Goal: Transaction & Acquisition: Purchase product/service

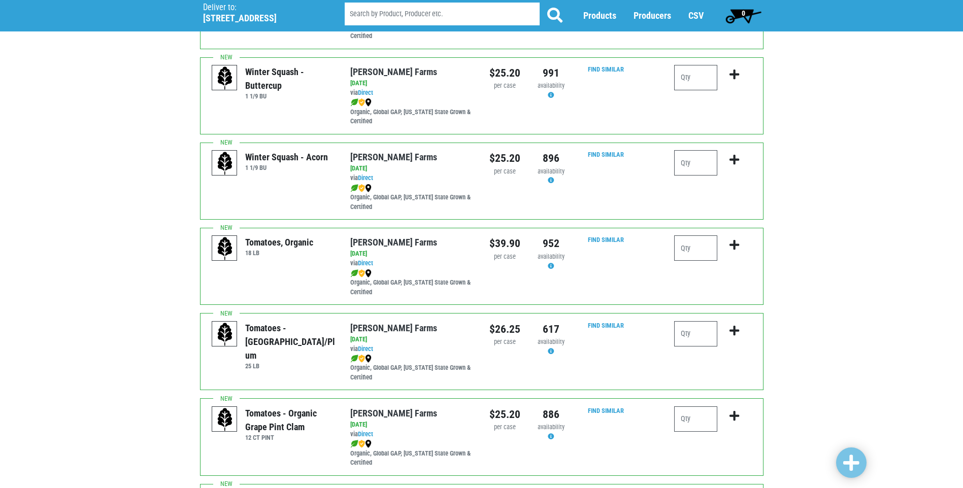
scroll to position [406, 0]
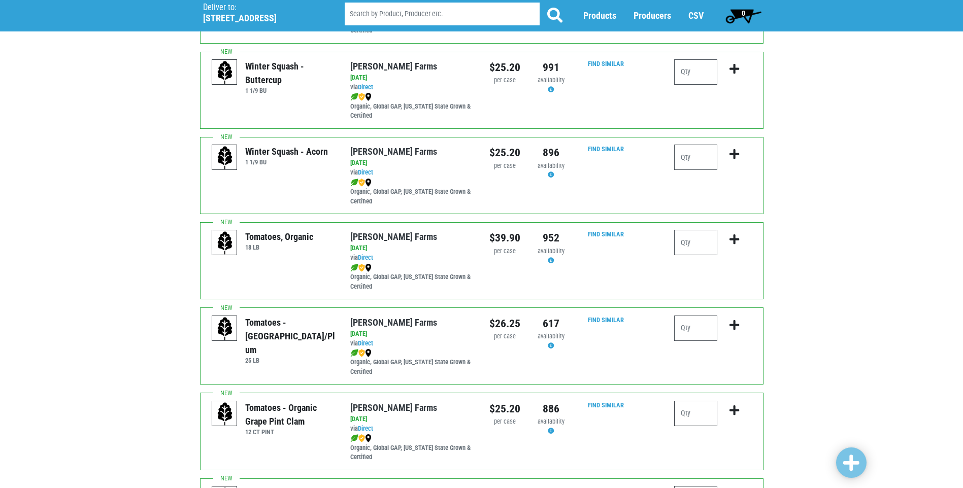
click at [691, 422] on input "number" at bounding box center [695, 413] width 43 height 25
type input "2"
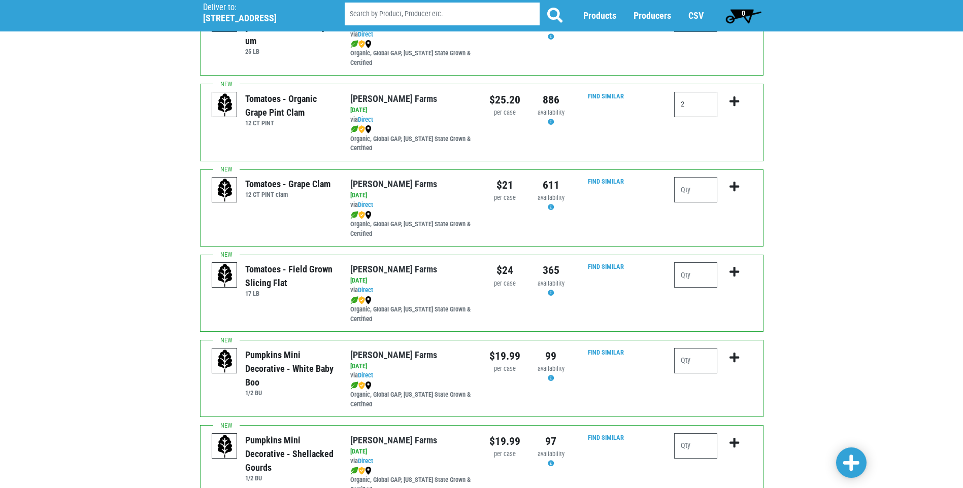
scroll to position [761, 0]
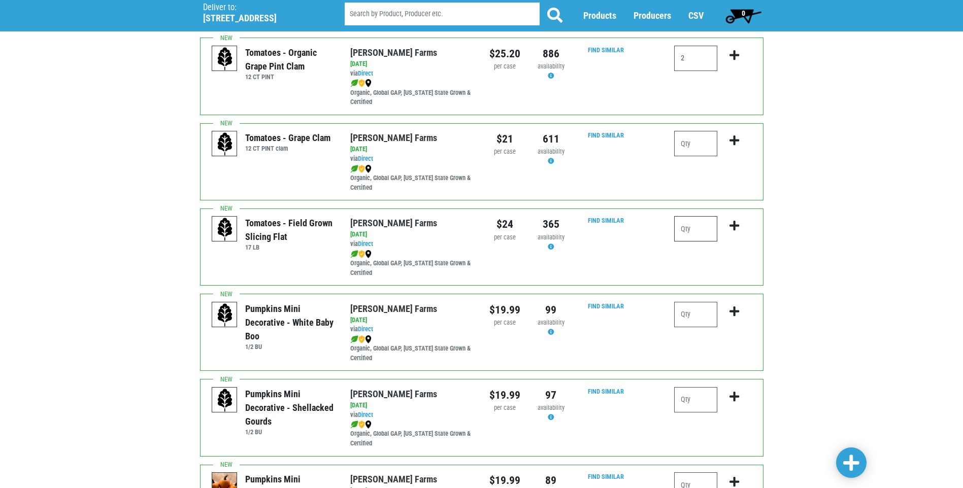
click at [701, 227] on input "number" at bounding box center [695, 228] width 43 height 25
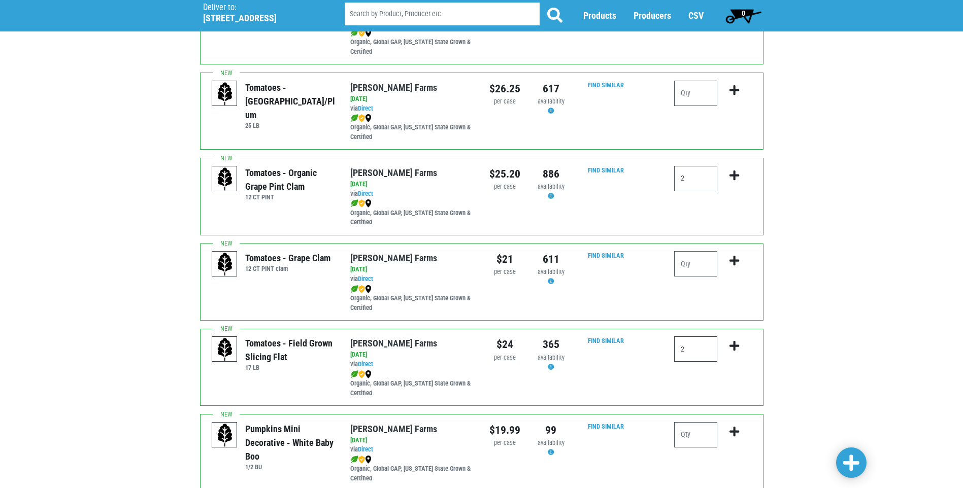
scroll to position [580, 0]
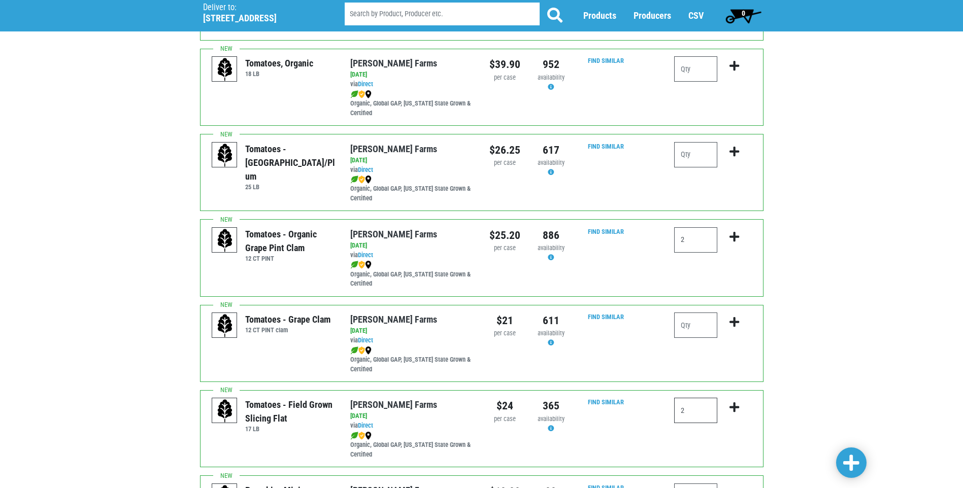
type input "2"
click at [785, 317] on div "Deliver To Tops Clay, 368 ([STREET_ADDRESS]) Deliver to: [STREET_ADDRESS] Produ…" at bounding box center [481, 373] width 963 height 1806
click at [738, 410] on icon "submit" at bounding box center [734, 407] width 10 height 11
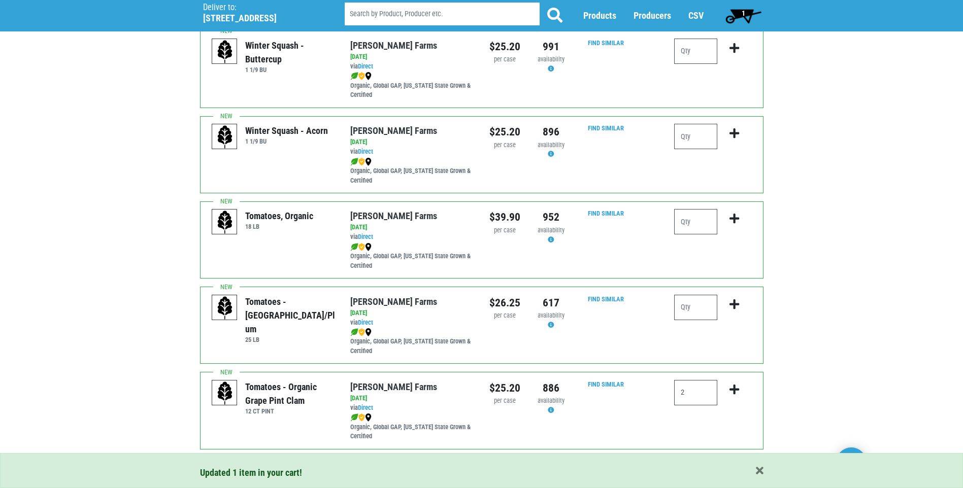
scroll to position [427, 0]
click at [733, 391] on icon "submit" at bounding box center [734, 389] width 10 height 11
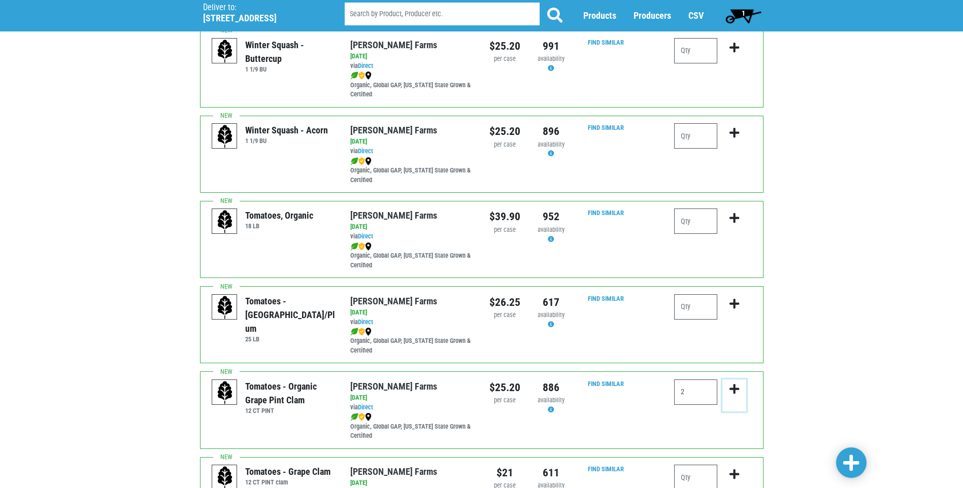
click at [731, 386] on icon "submit" at bounding box center [734, 389] width 10 height 11
click at [733, 382] on button "submit" at bounding box center [734, 396] width 24 height 32
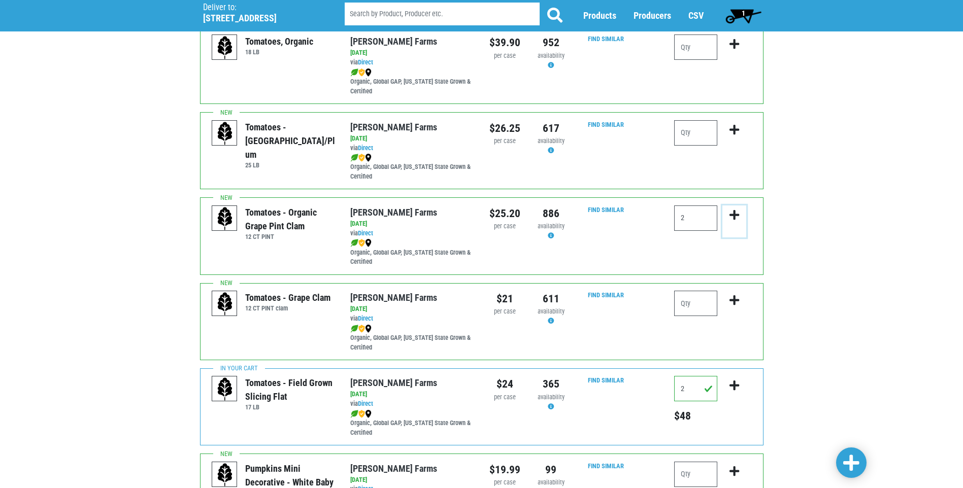
scroll to position [630, 0]
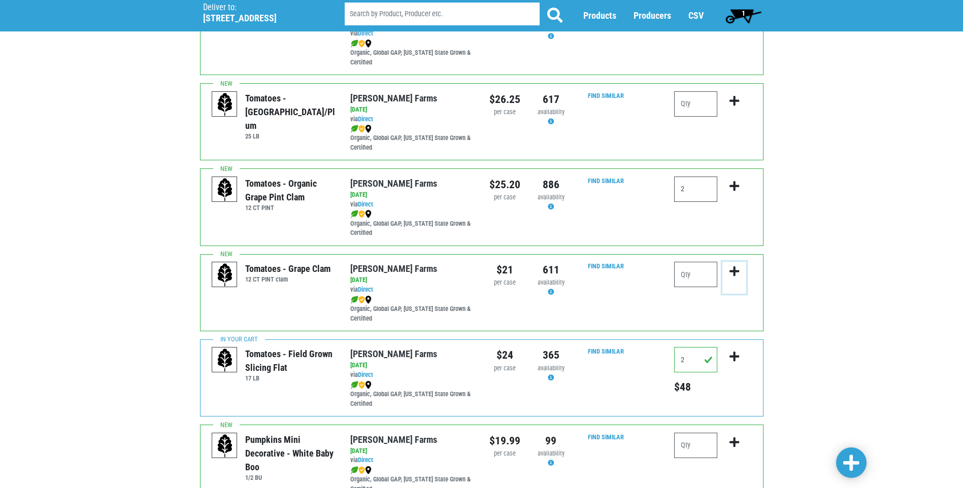
click at [735, 265] on button "submit" at bounding box center [734, 278] width 24 height 32
click at [734, 182] on icon "submit" at bounding box center [734, 186] width 10 height 11
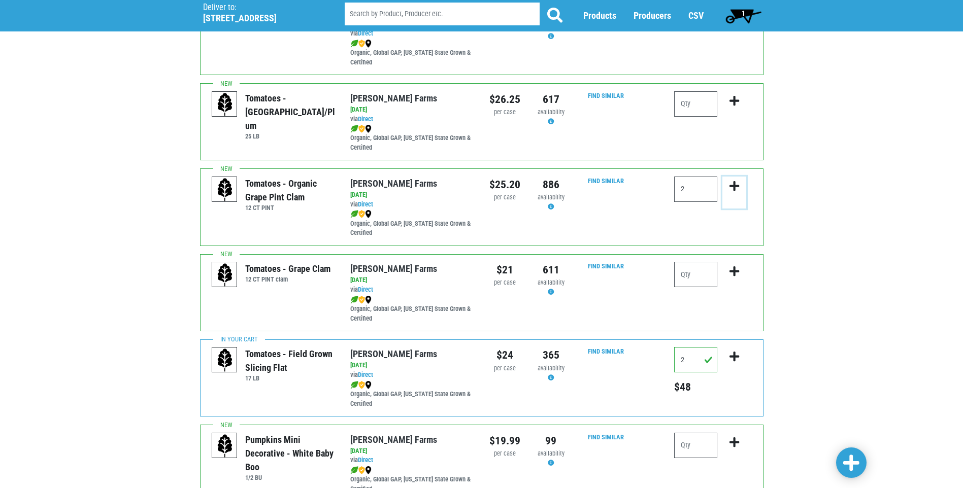
click at [734, 182] on icon "submit" at bounding box center [734, 186] width 10 height 11
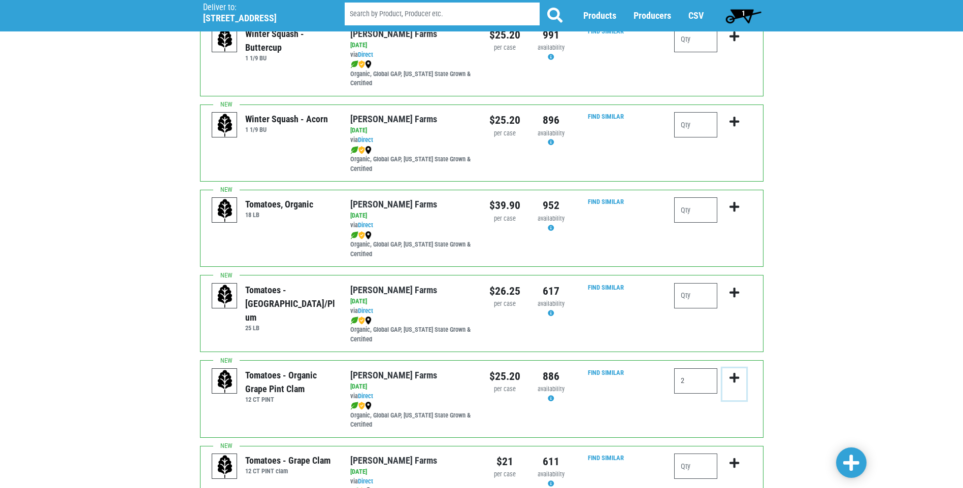
scroll to position [427, 0]
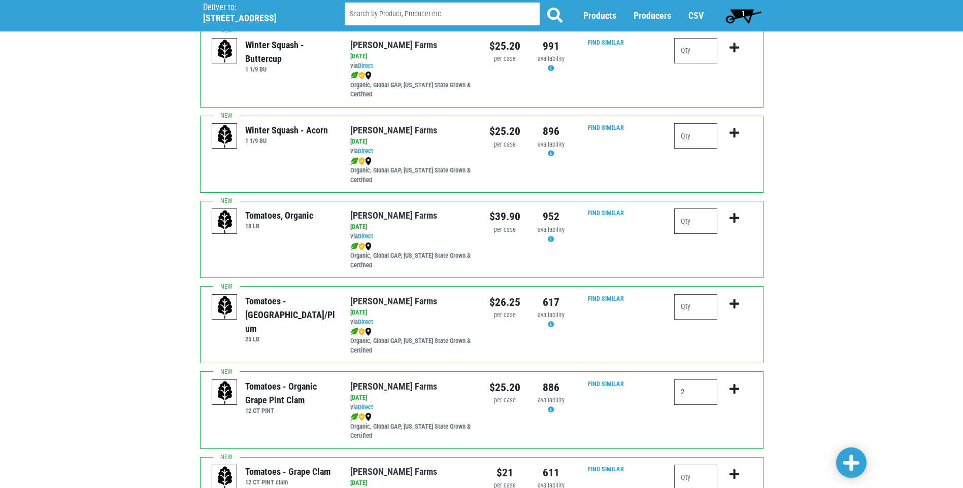
click at [686, 224] on input "number" at bounding box center [695, 221] width 43 height 25
type input "1"
click at [739, 217] on icon "submit" at bounding box center [734, 218] width 10 height 11
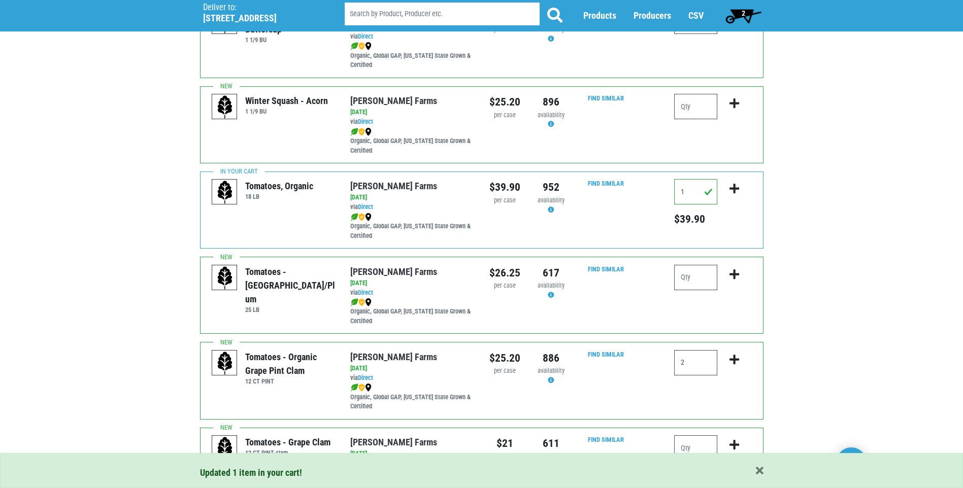
scroll to position [478, 0]
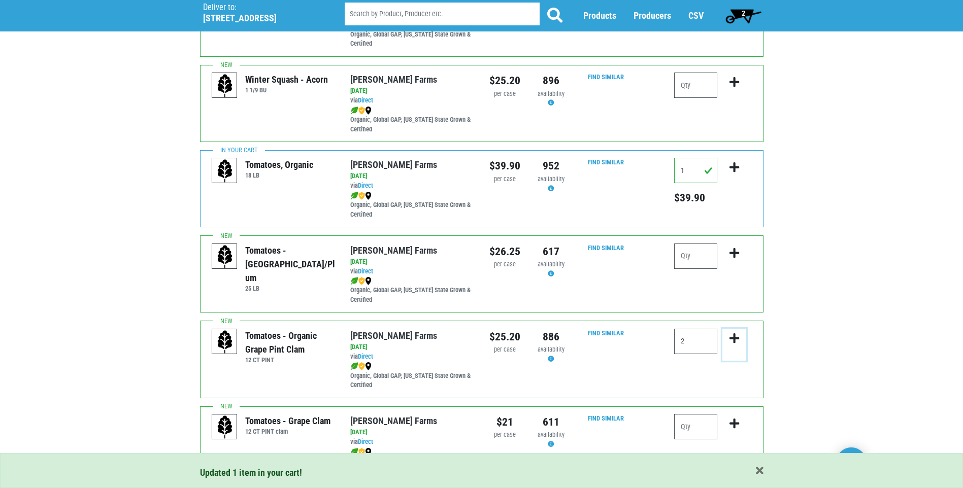
click at [735, 333] on icon "submit" at bounding box center [734, 338] width 10 height 11
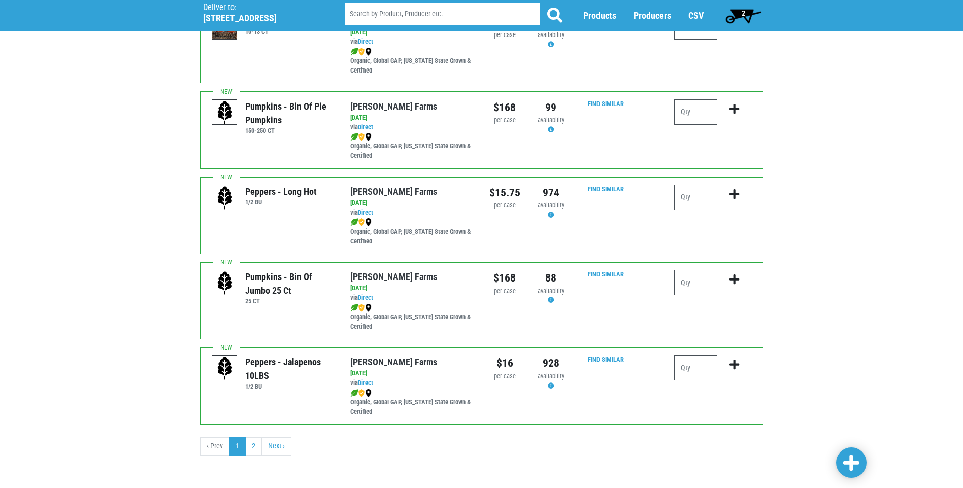
scroll to position [1391, 0]
click at [248, 443] on link "2" at bounding box center [253, 445] width 17 height 18
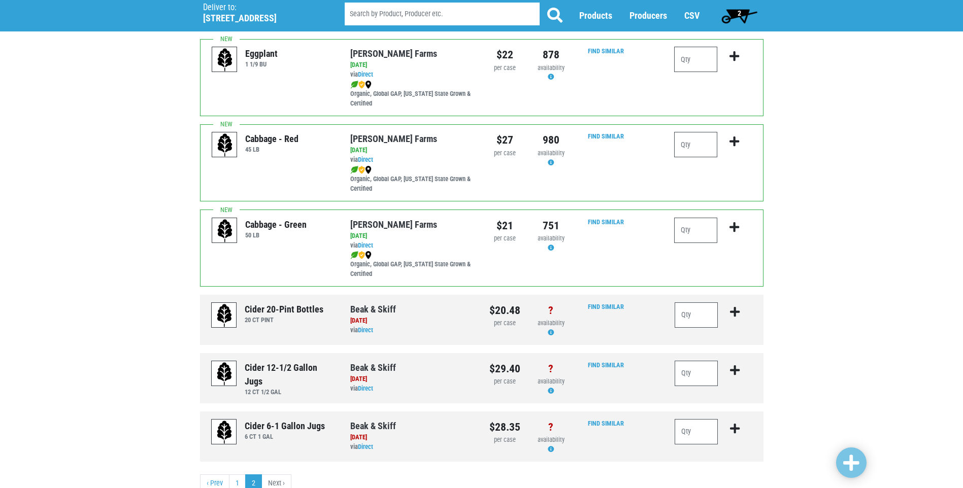
scroll to position [542, 0]
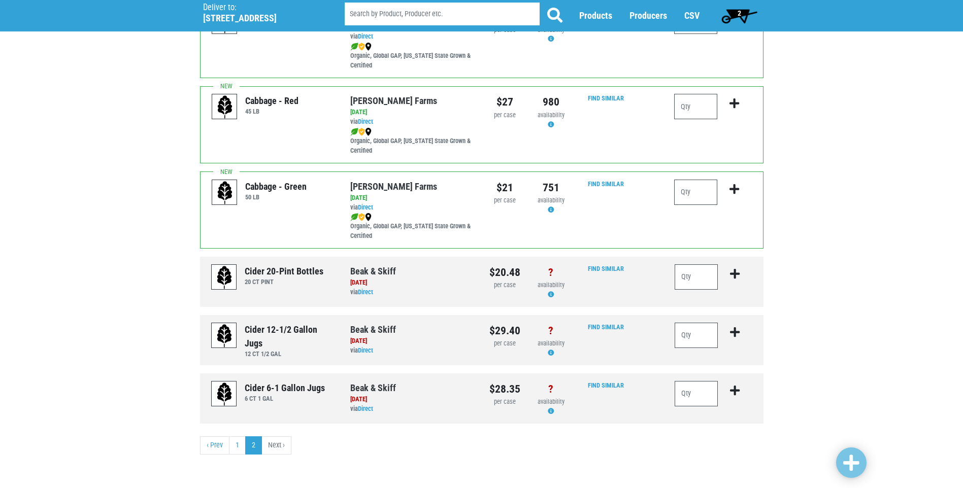
click at [276, 444] on li "Next ›" at bounding box center [276, 445] width 29 height 18
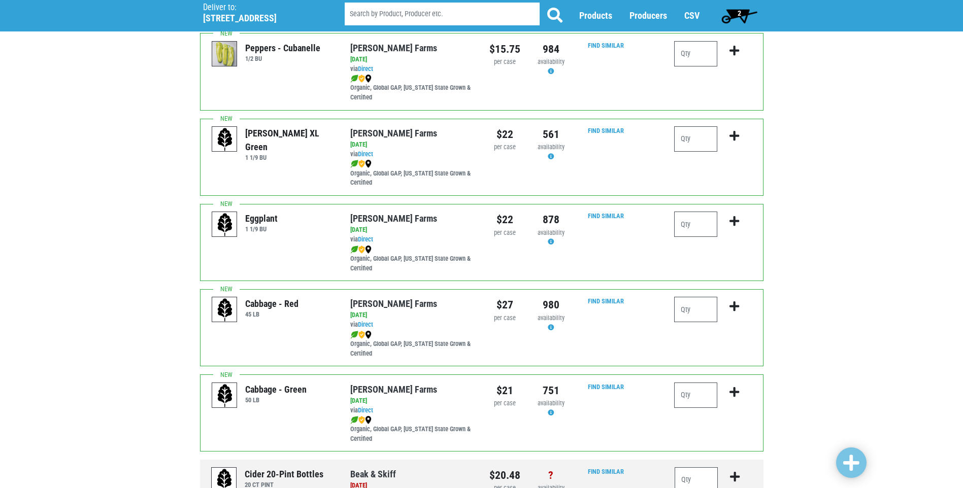
scroll to position [136, 0]
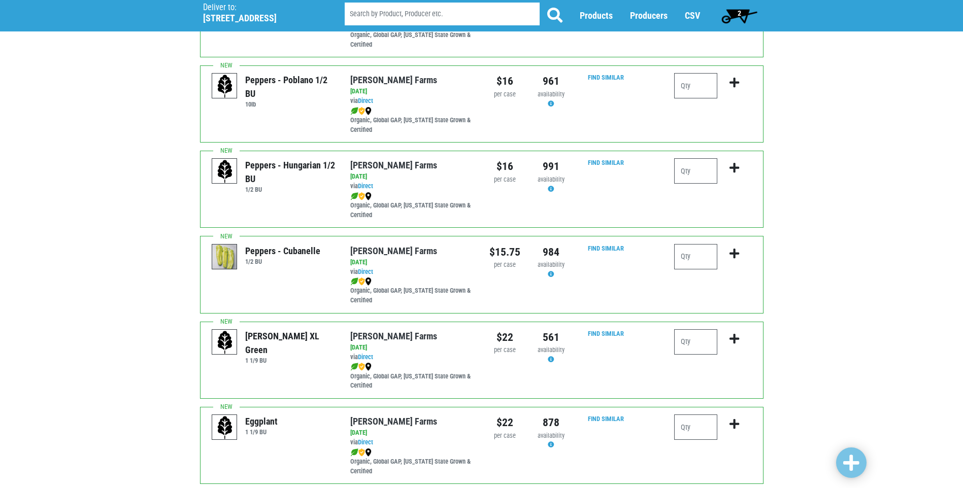
click at [737, 9] on span "2" at bounding box center [739, 13] width 4 height 8
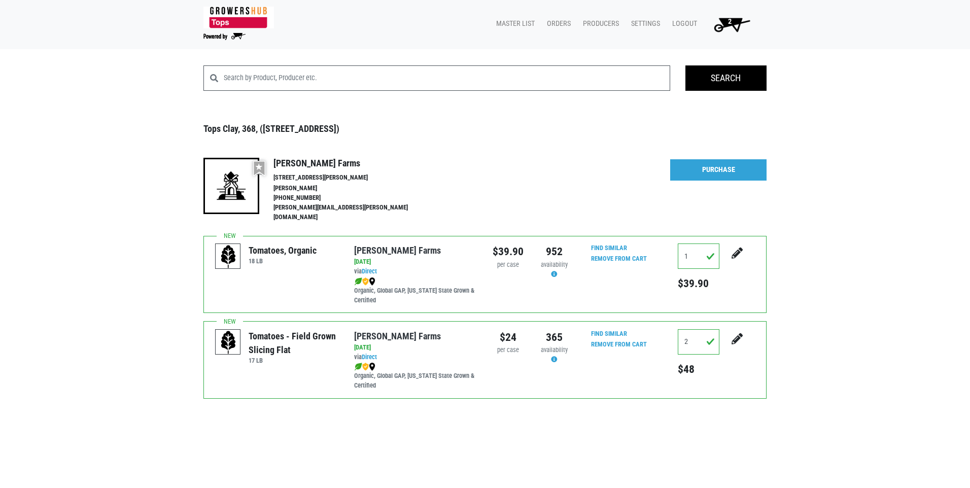
click at [737, 9] on div "Tops Markets Growers Hub 2 Master List Orders Producers Settings Logout 2" at bounding box center [485, 24] width 579 height 41
click at [712, 168] on link "Purchase" at bounding box center [718, 169] width 96 height 21
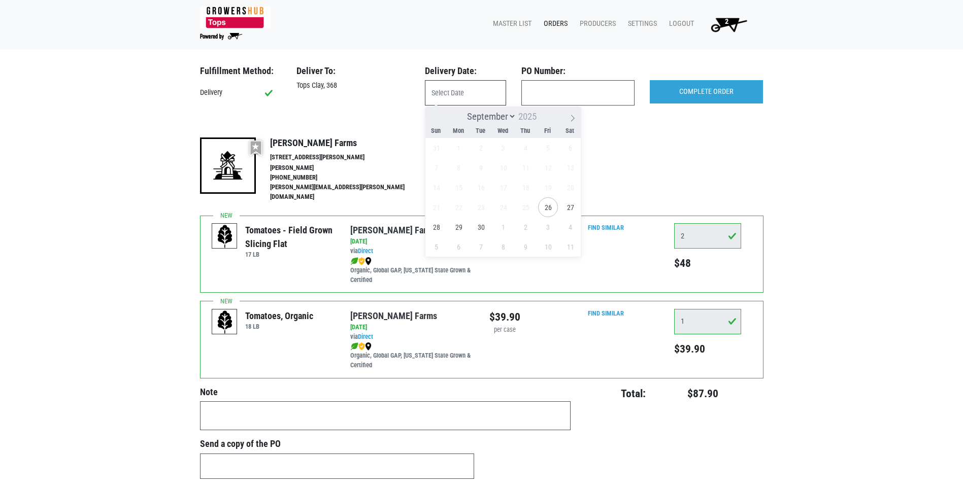
click at [461, 92] on input "text" at bounding box center [465, 92] width 81 height 25
click at [574, 210] on span "27" at bounding box center [570, 207] width 20 height 20
type input "2025-09-27"
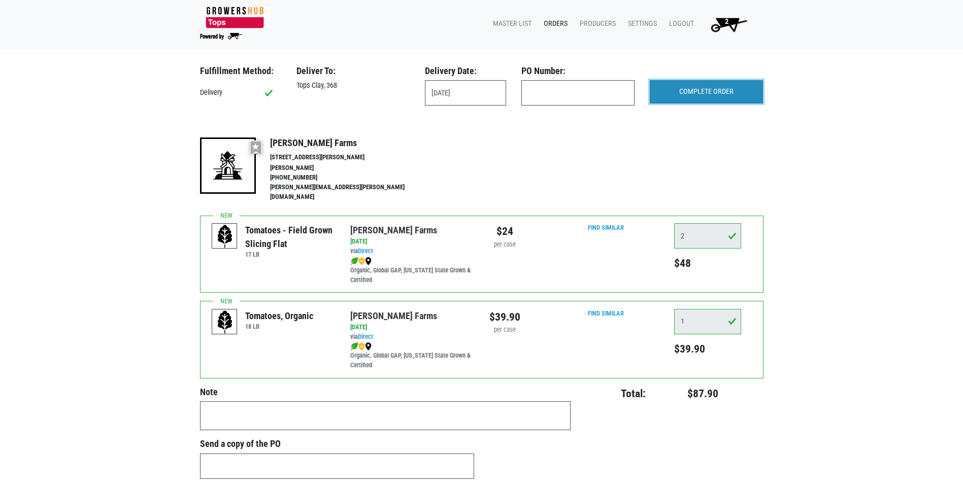
click at [671, 87] on input "COMPLETE ORDER" at bounding box center [706, 91] width 113 height 23
